Goal: Task Accomplishment & Management: Use online tool/utility

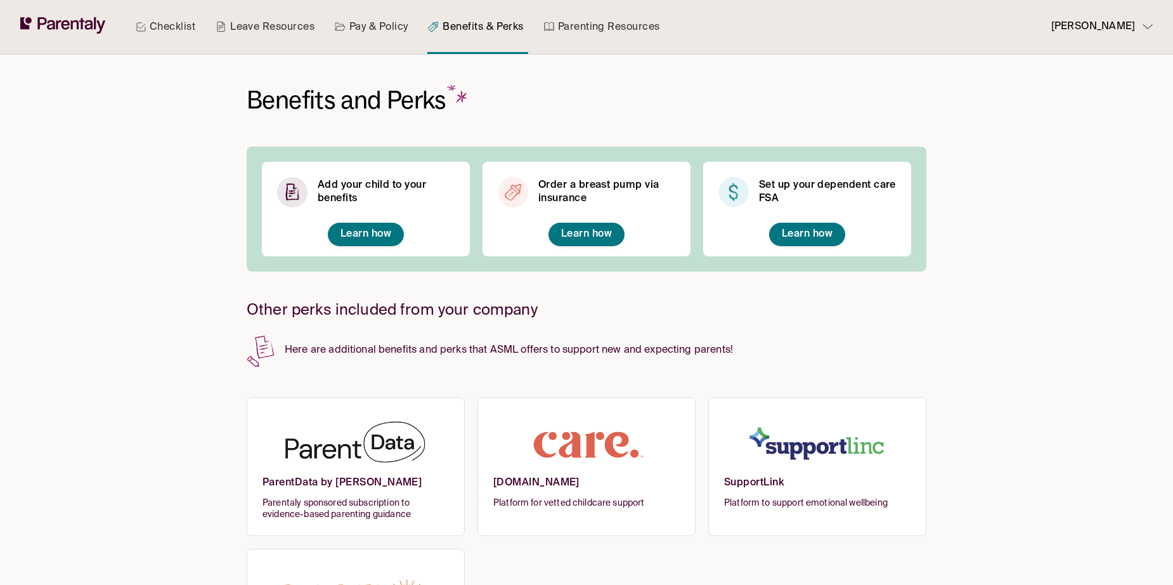
click at [87, 25] on icon at bounding box center [89, 25] width 8 height 10
